Goal: Use online tool/utility: Utilize a website feature to perform a specific function

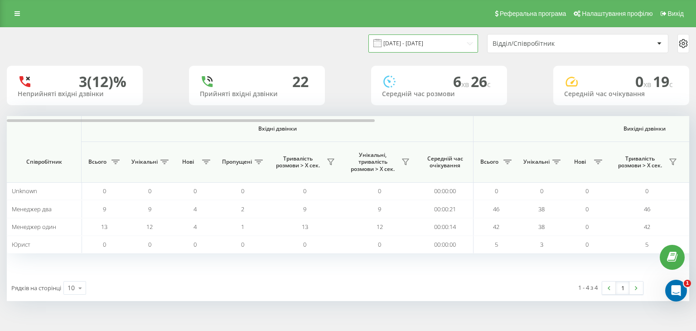
click at [434, 42] on input "[DATE] - [DATE]" at bounding box center [424, 43] width 110 height 18
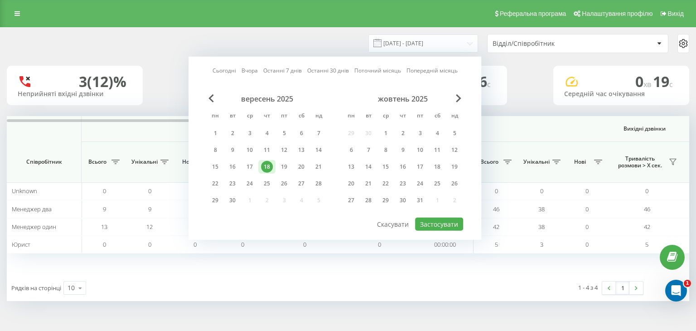
click at [223, 68] on link "Сьогодні" at bounding box center [225, 70] width 24 height 9
click at [444, 221] on button "Застосувати" at bounding box center [439, 224] width 48 height 13
type input "[DATE] - [DATE]"
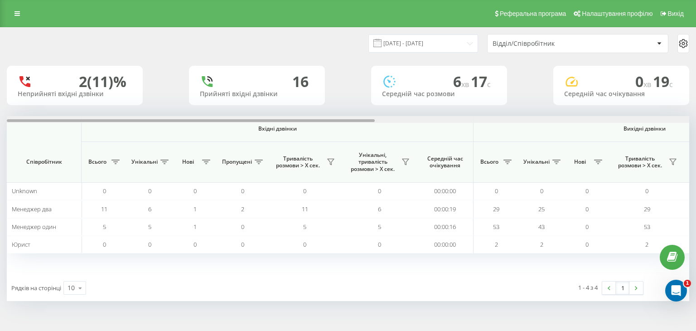
click at [679, 118] on div at bounding box center [348, 119] width 683 height 7
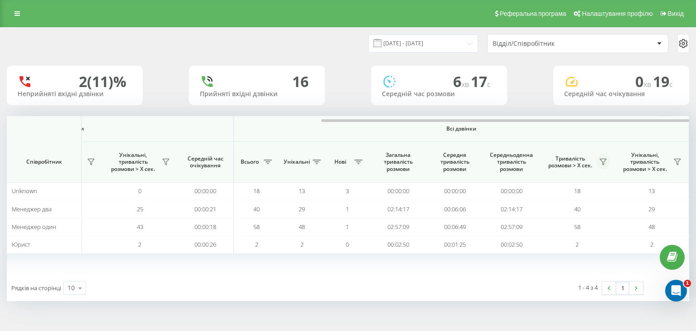
click at [604, 162] on icon at bounding box center [603, 162] width 6 height 6
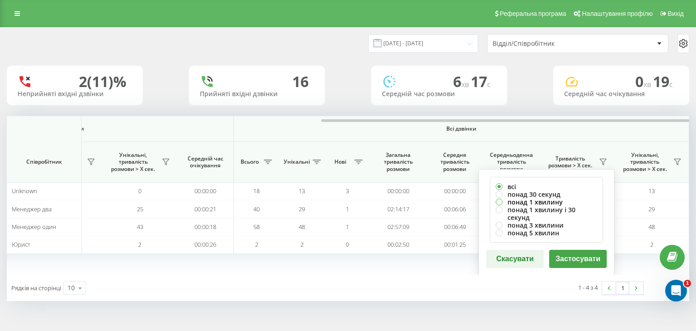
click at [522, 201] on label "понад 1 хвилину" at bounding box center [547, 202] width 102 height 8
radio input "true"
click at [575, 252] on button "Застосувати" at bounding box center [578, 259] width 58 height 18
